Goal: Download file/media

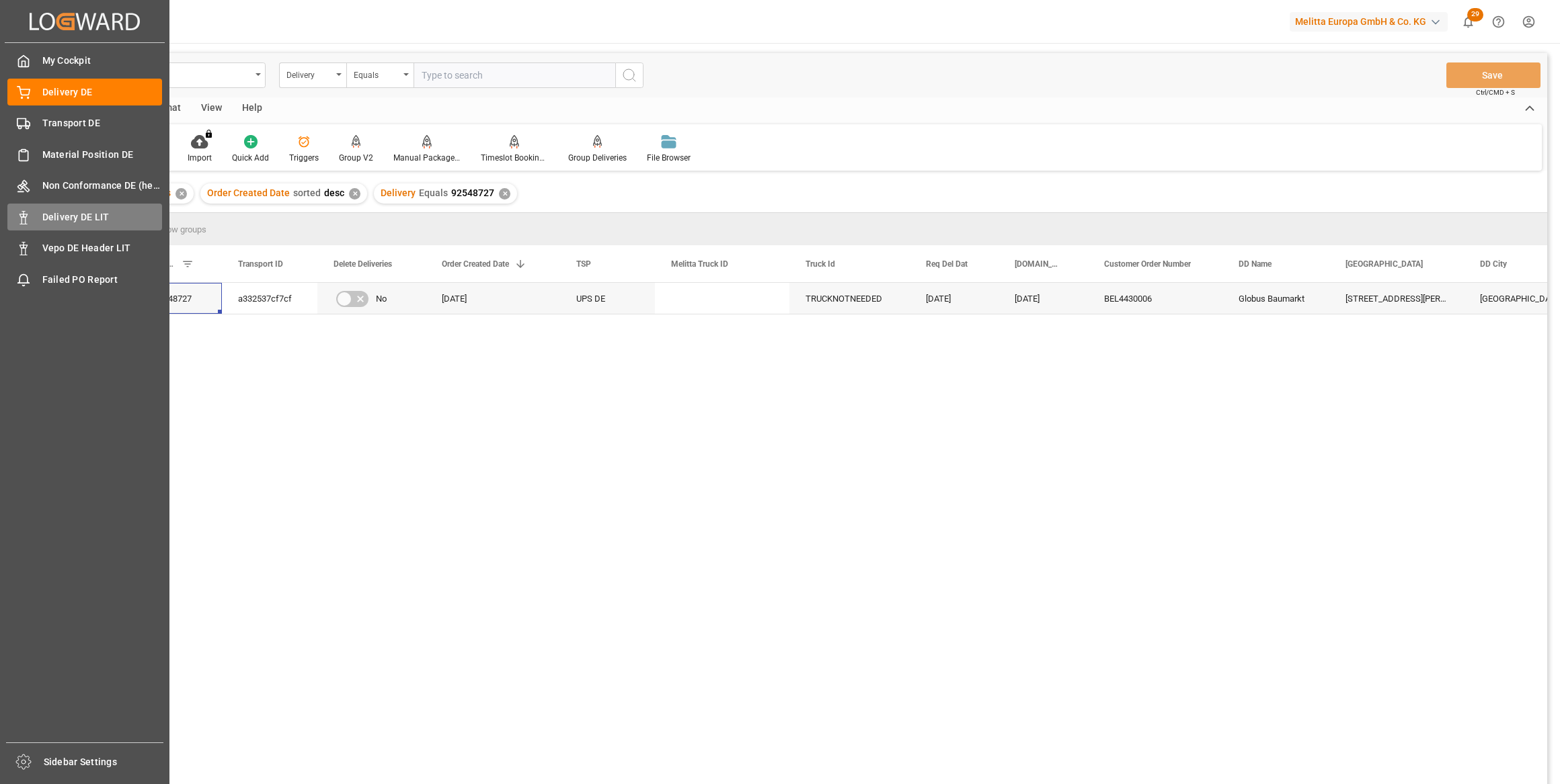
click at [75, 219] on span "Delivery DE LIT" at bounding box center [103, 217] width 120 height 14
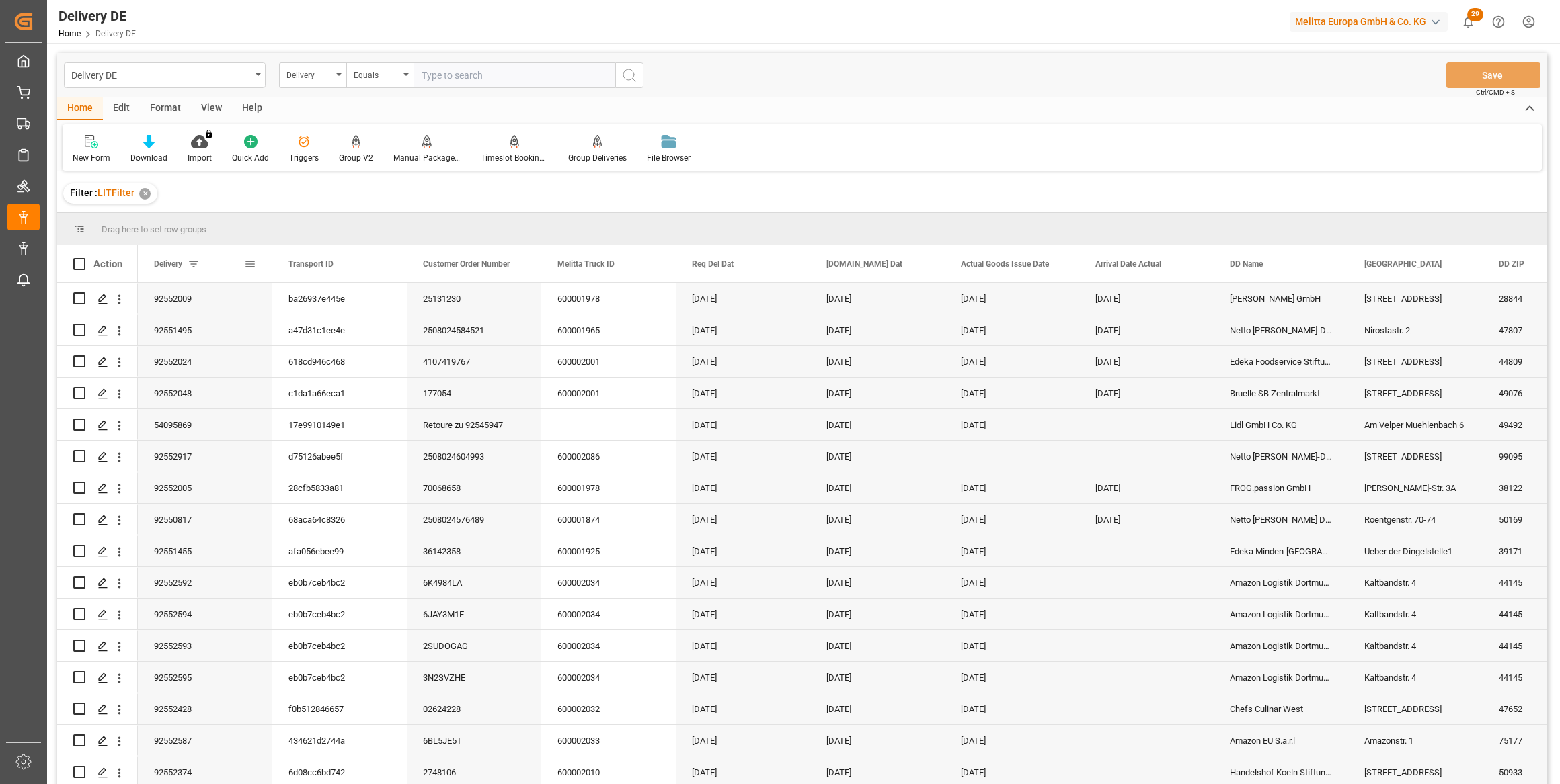
click at [252, 264] on span at bounding box center [250, 264] width 12 height 12
click at [371, 267] on span "columns" at bounding box center [363, 267] width 50 height 24
click at [342, 291] on input "Filter Columns Input" at bounding box center [321, 300] width 111 height 27
type input "order"
click at [252, 356] on input "Order Created Date column toggle visibility (hidden)" at bounding box center [252, 356] width 12 height 12
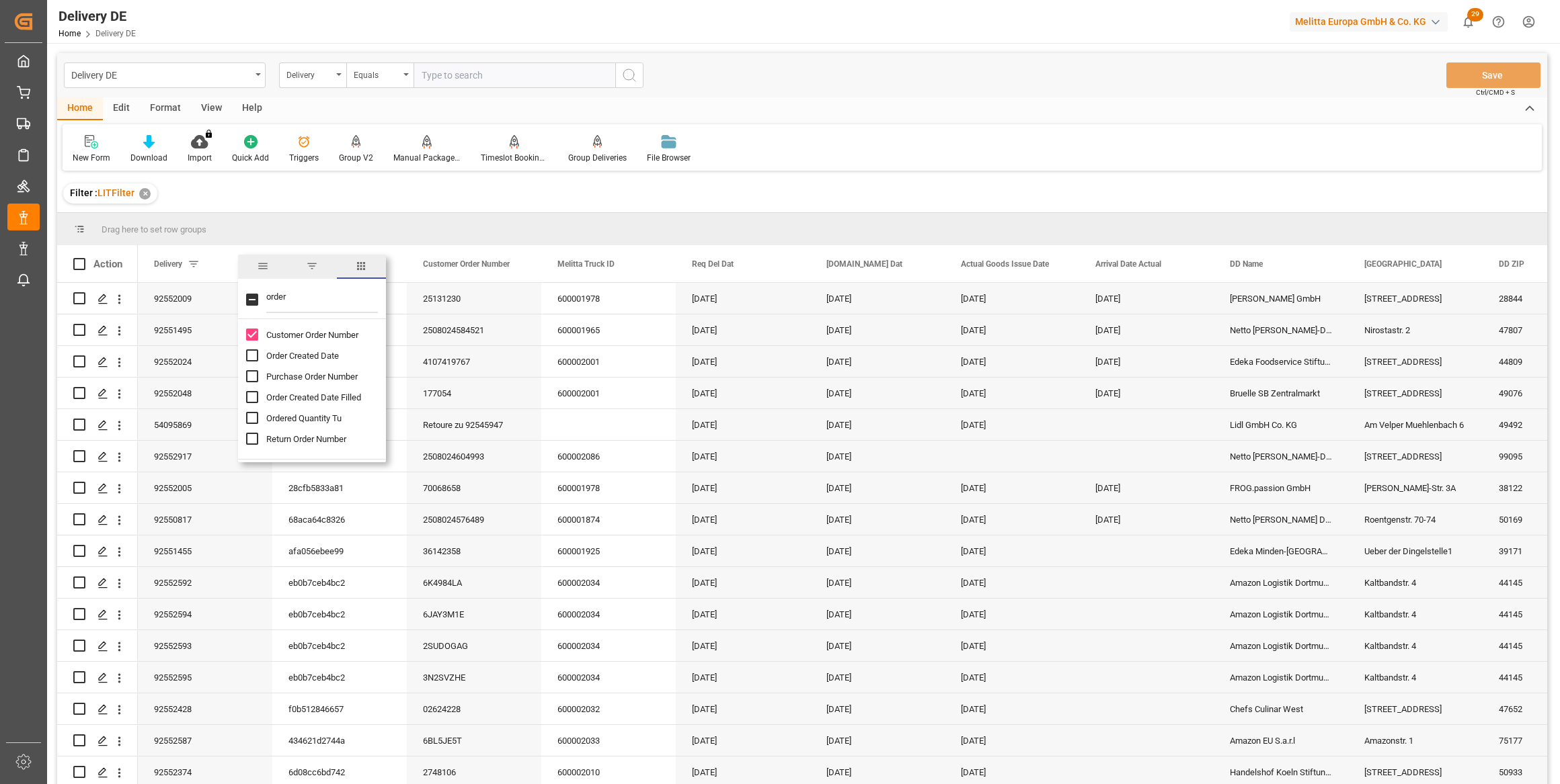
checkbox input "true"
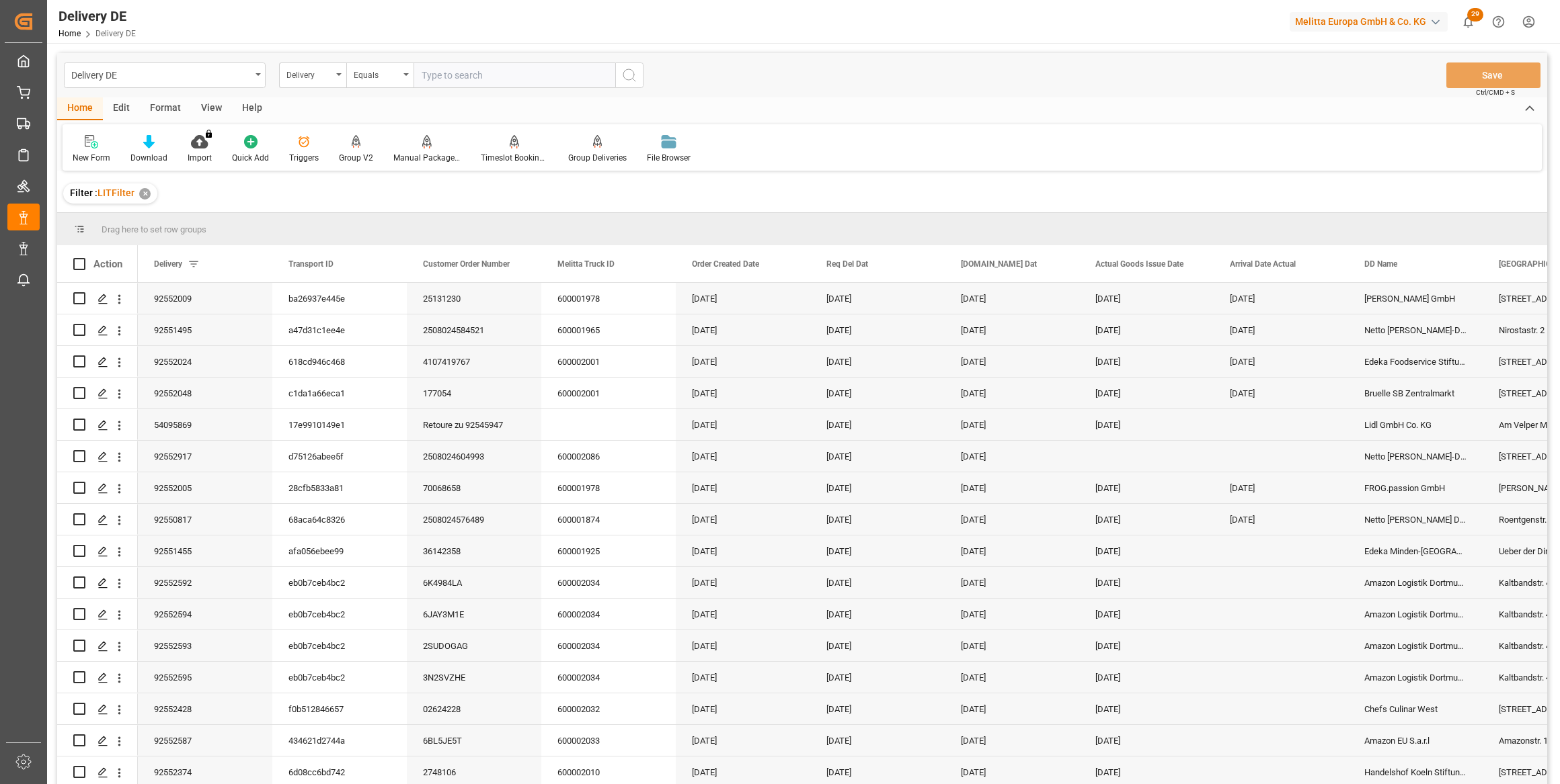
click at [1008, 150] on div "New Form Download Import You don't have permission for this feature. Contact ad…" at bounding box center [802, 147] width 1479 height 47
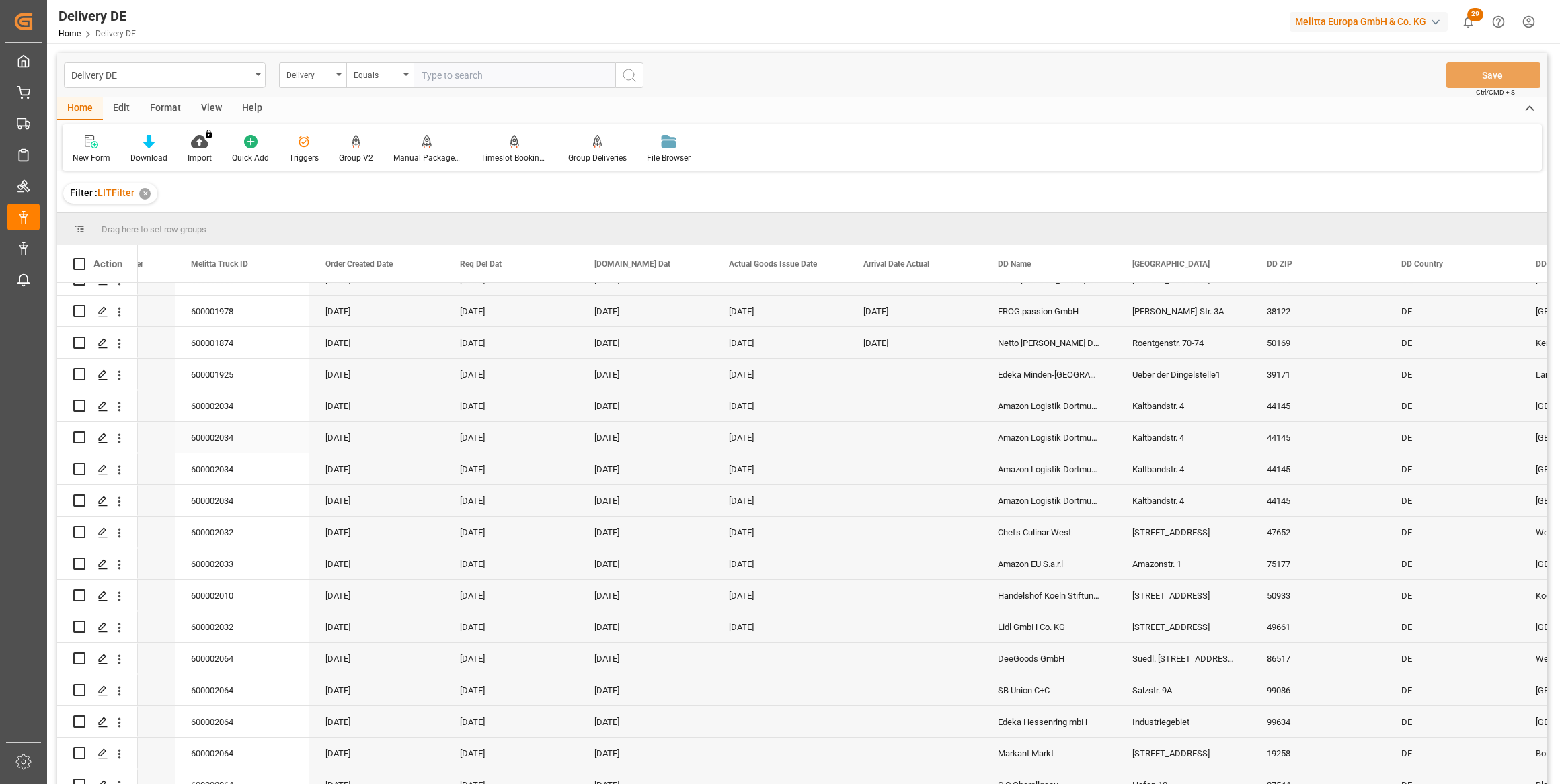
scroll to position [244, 0]
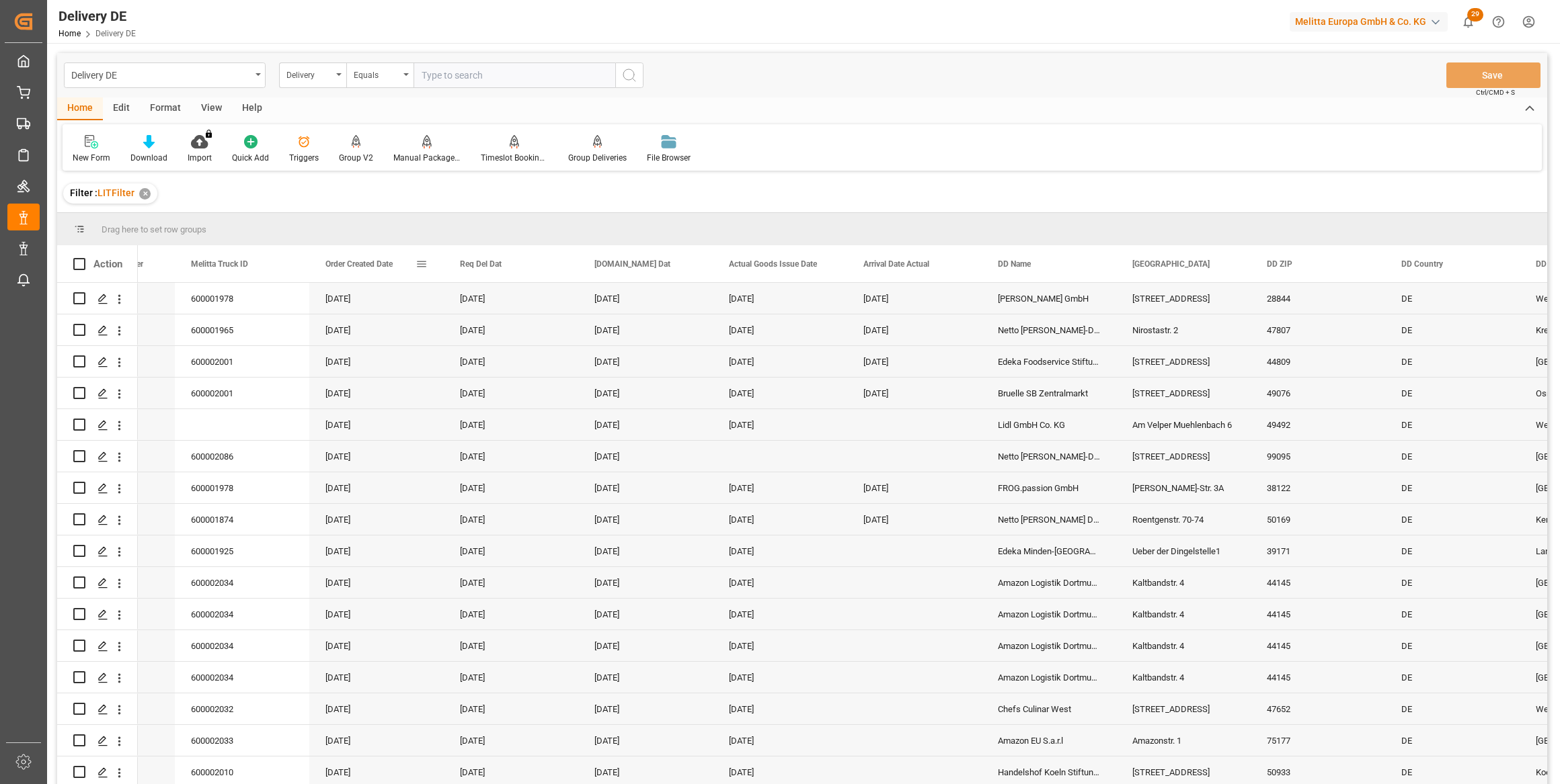
click at [377, 264] on span "Order Created Date" at bounding box center [359, 264] width 68 height 9
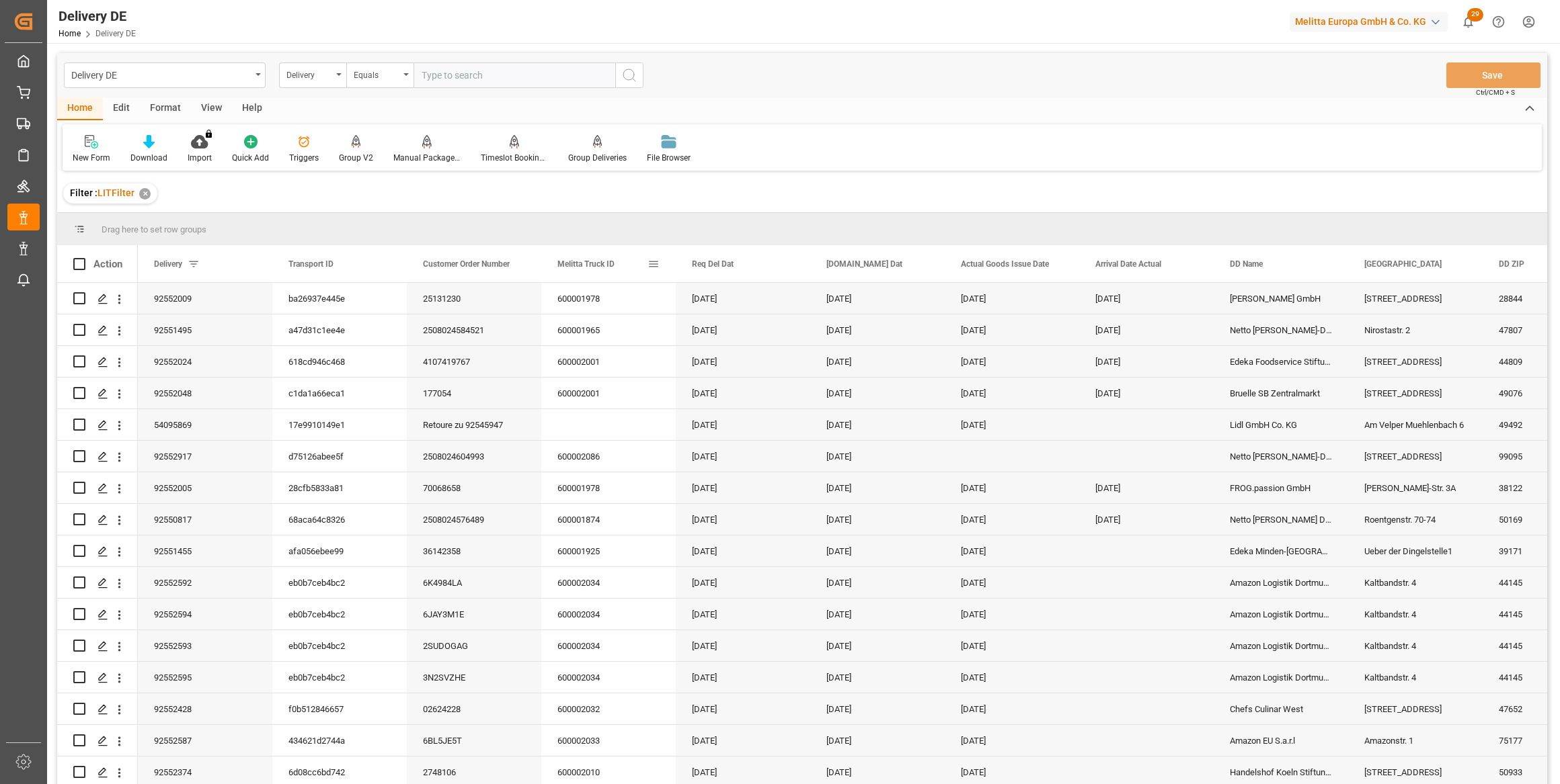
click at [654, 263] on span at bounding box center [653, 264] width 12 height 12
click at [696, 305] on input "Filter Columns Input" at bounding box center [725, 300] width 111 height 27
type input "orde"
click at [718, 360] on span "Order Created Date" at bounding box center [706, 356] width 73 height 10
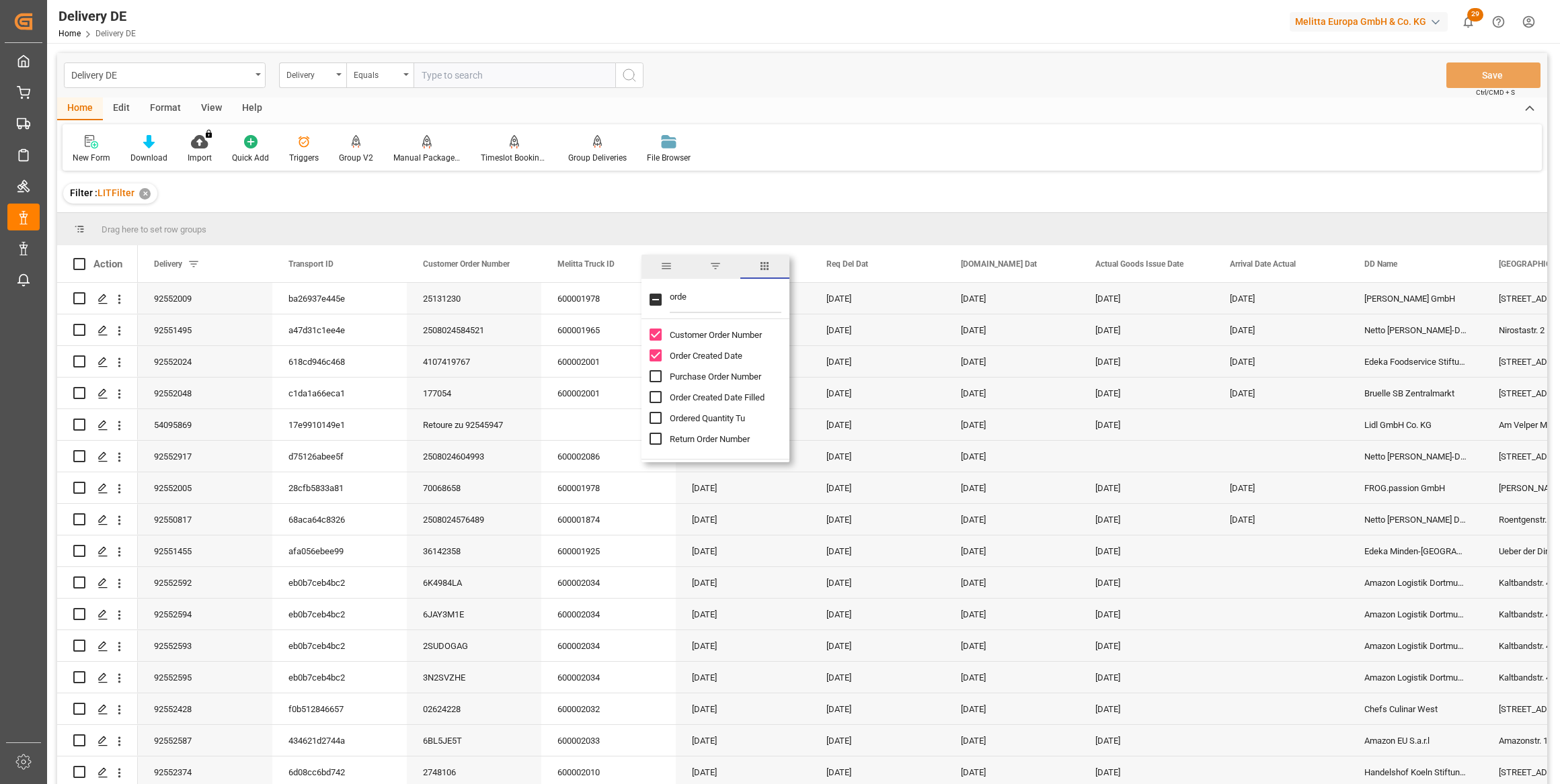
checkbox input "true"
drag, startPoint x: 709, startPoint y: 299, endPoint x: 620, endPoint y: 289, distance: 89.6
click at [620, 289] on div "Drag here to set row groups Drag here to set column labels Action Transport ID …" at bounding box center [802, 503] width 1490 height 580
type input "crea"
click at [655, 376] on input "Truck Creation Date column toggle visibility (hidden)" at bounding box center [655, 376] width 12 height 12
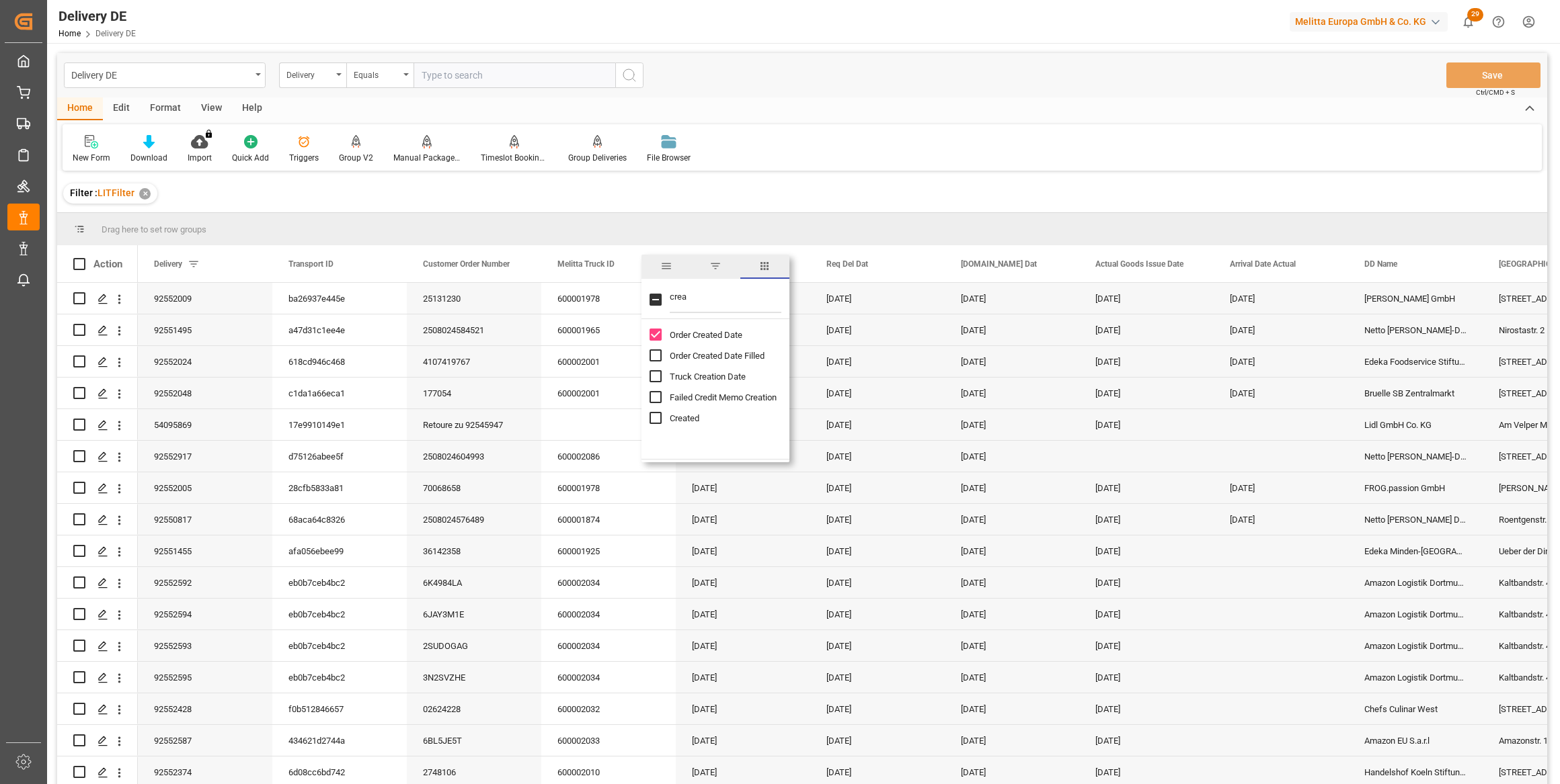
checkbox input "true"
click at [798, 167] on div "New Form Download Import You don't have permission for this feature. Contact ad…" at bounding box center [802, 147] width 1479 height 47
click at [143, 144] on icon at bounding box center [149, 142] width 11 height 13
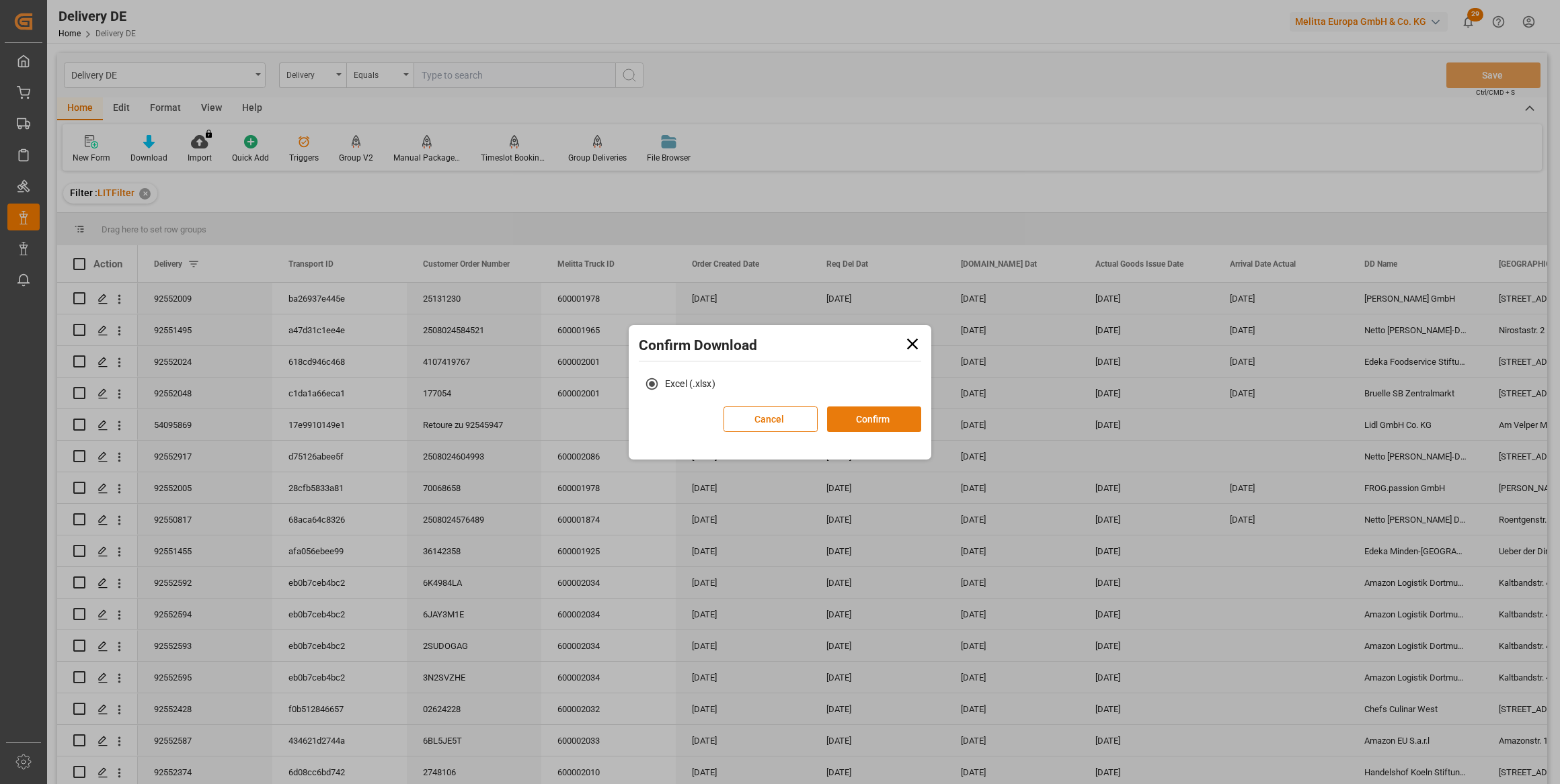
click at [882, 426] on button "Confirm" at bounding box center [873, 420] width 94 height 26
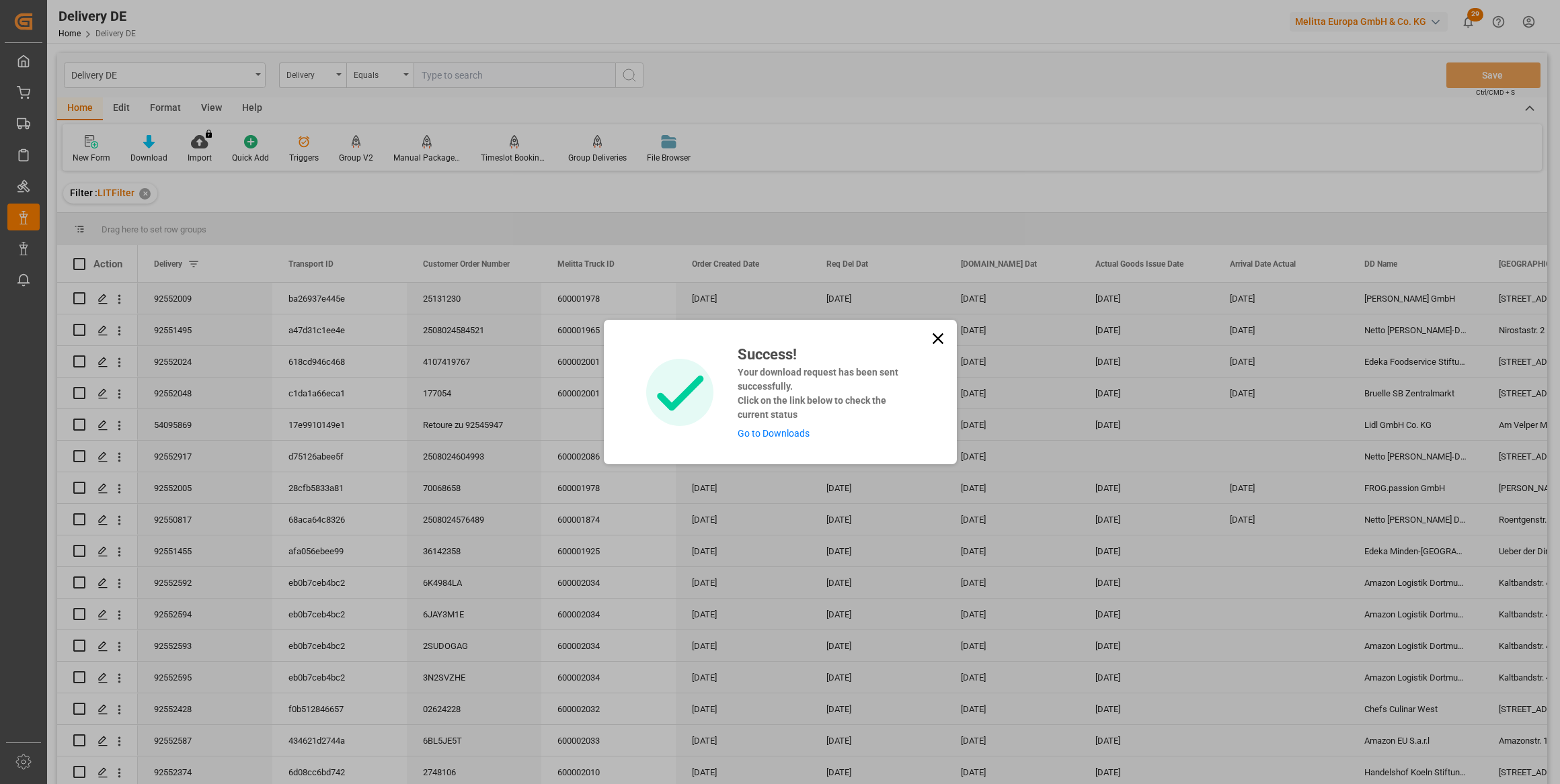
click at [776, 432] on link "Go to Downloads" at bounding box center [774, 434] width 72 height 11
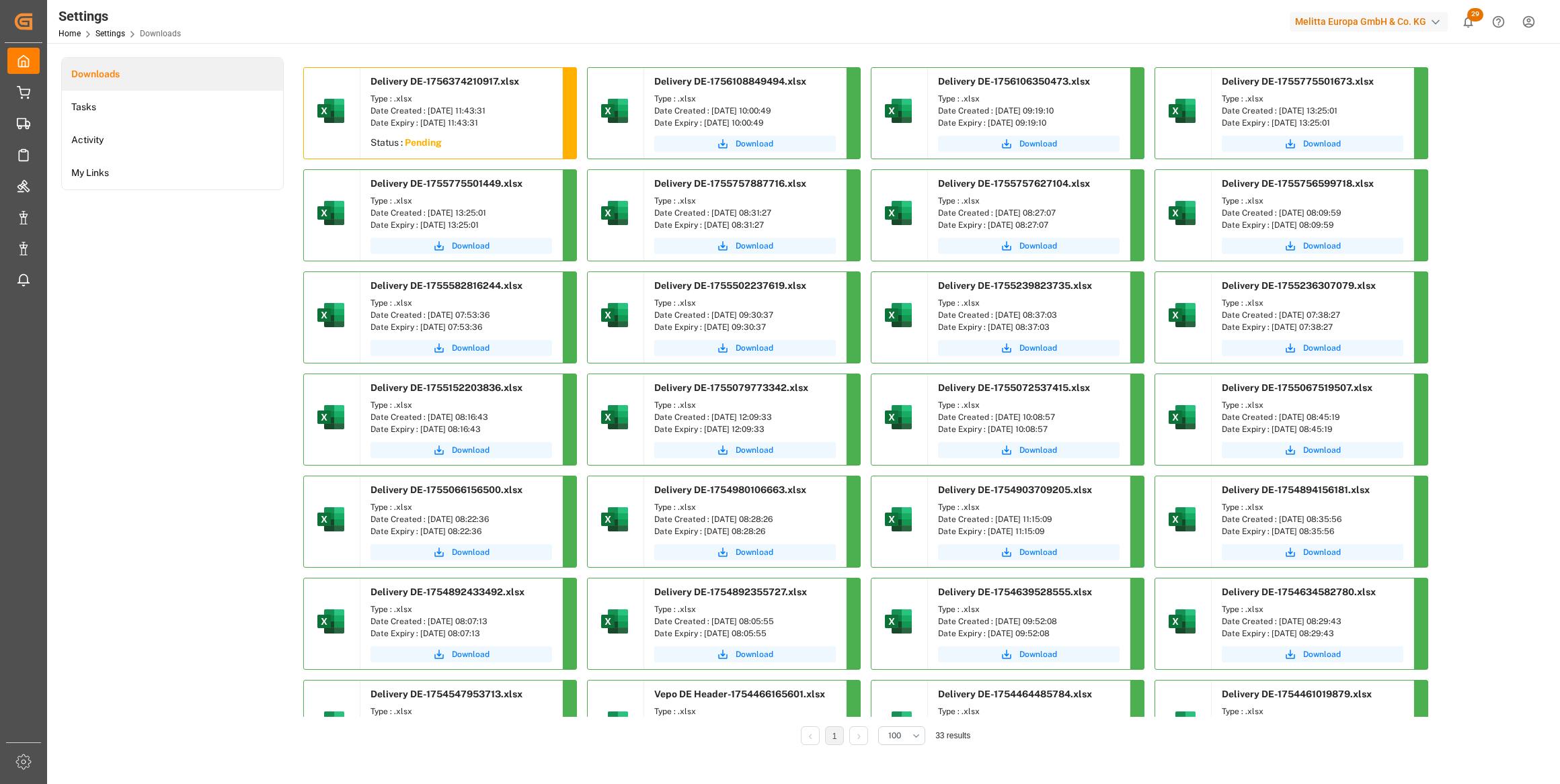
click at [215, 268] on div "Downloads Tasks Activity My Links" at bounding box center [173, 411] width 223 height 707
click at [470, 144] on span "Download" at bounding box center [470, 144] width 38 height 12
